Goal: Transaction & Acquisition: Purchase product/service

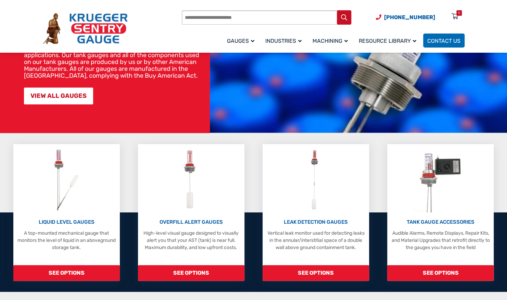
scroll to position [103, 0]
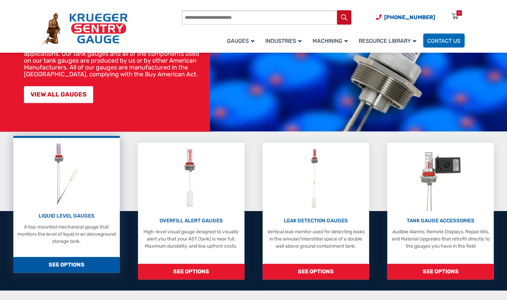
click at [81, 183] on img at bounding box center [66, 173] width 36 height 65
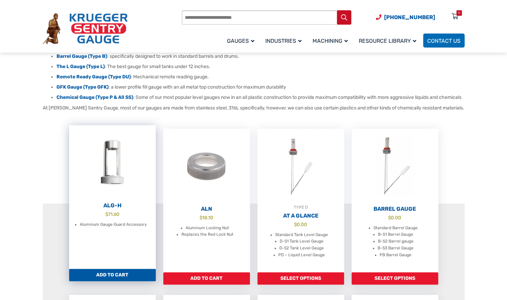
scroll to position [137, 0]
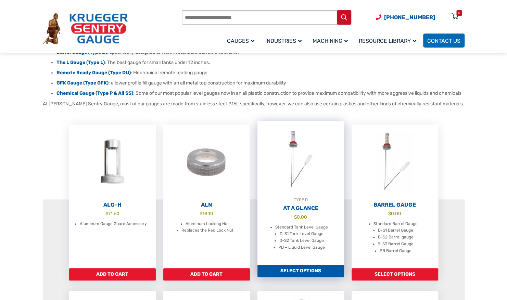
click at [310, 189] on img at bounding box center [300, 158] width 87 height 75
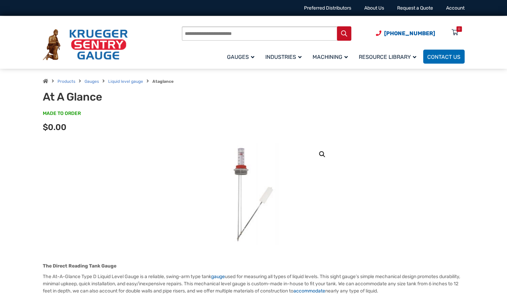
click at [237, 184] on img at bounding box center [253, 194] width 82 height 103
click at [250, 126] on div "Options total $0.00" at bounding box center [254, 130] width 422 height 12
